Goal: Task Accomplishment & Management: Complete application form

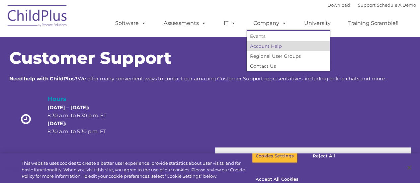
click at [266, 46] on link "Account Help" at bounding box center [287, 46] width 83 height 10
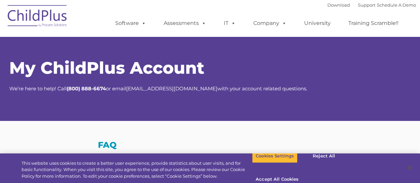
select select "MEDIUM"
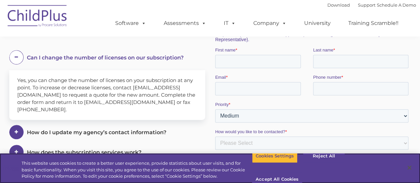
scroll to position [141, 0]
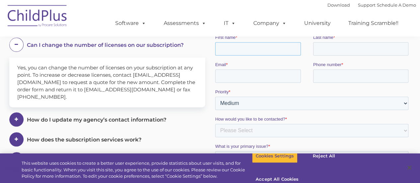
click at [235, 48] on input "First name *" at bounding box center [258, 48] width 86 height 13
type input "Carisa"
type input "Madrid"
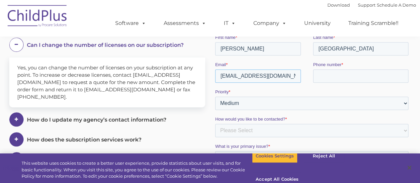
type input "cmadrid@psdschools.org"
click at [333, 73] on input "Phone number *" at bounding box center [359, 75] width 95 height 13
type input "9702035629"
click at [331, 103] on select "Please Select Low Medium High" at bounding box center [311, 103] width 193 height 13
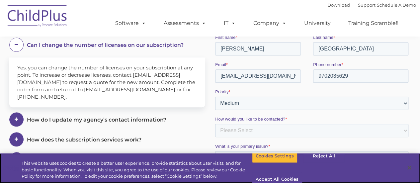
click at [326, 153] on div "This website uses cookies to create a better user experience, provide statistic…" at bounding box center [210, 168] width 420 height 30
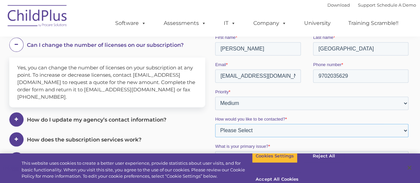
click at [270, 128] on select "Please Select Phone Email" at bounding box center [311, 130] width 193 height 13
select select "Phone"
click at [215, 133] on select "Please Select Phone Email" at bounding box center [311, 130] width 193 height 13
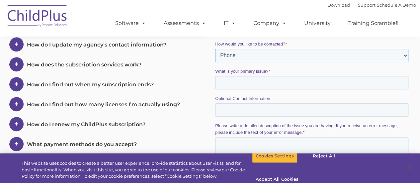
scroll to position [221, 0]
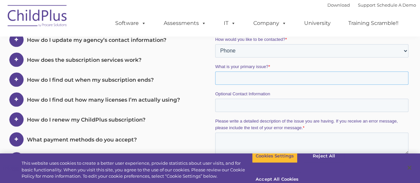
click at [219, 80] on input "What is your primary issue? *" at bounding box center [311, 77] width 193 height 13
type input "T"
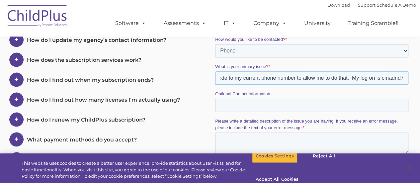
scroll to position [0, 139]
click at [376, 79] on input "I am trying to reset my password and it is not sending a code to my current pho…" at bounding box center [311, 77] width 193 height 13
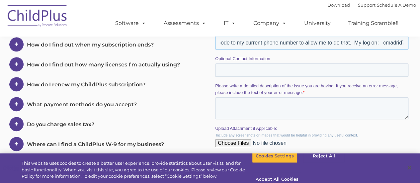
drag, startPoint x: 422, startPoint y: 95, endPoint x: 74, endPoint y: 245, distance: 379.5
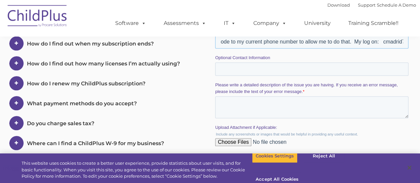
type input "I am trying to reset my password and it is not sending a code to my current pho…"
click at [220, 120] on fieldset "Please write a detailed description of the issue you are having. If you receive…" at bounding box center [313, 103] width 196 height 42
click at [225, 109] on textarea "Please write a detailed description of the issue you are having. If you receive…" at bounding box center [311, 107] width 193 height 22
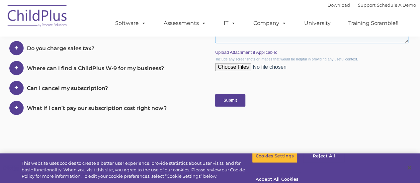
scroll to position [359, 0]
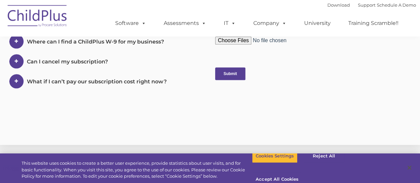
type textarea "see above"
click at [227, 71] on input "Submit" at bounding box center [230, 73] width 30 height 13
